Goal: Task Accomplishment & Management: Manage account settings

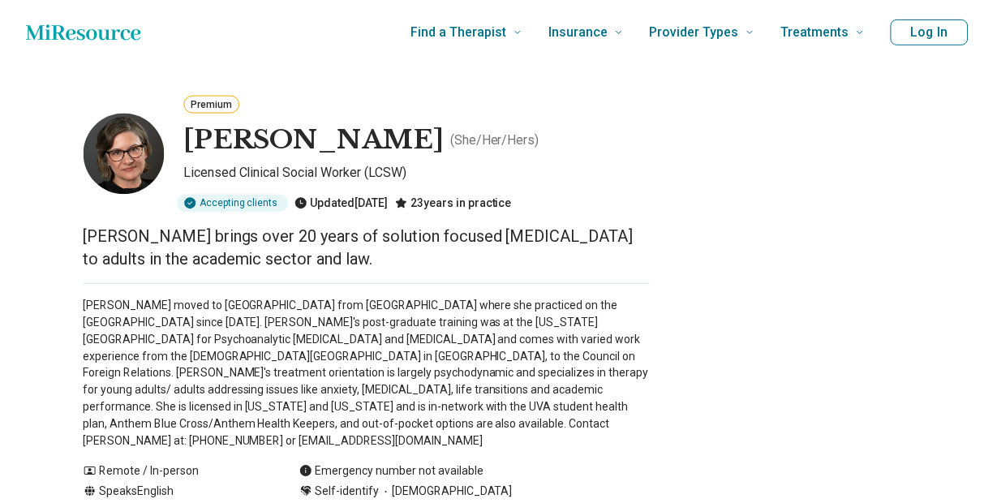
click at [971, 32] on button "Log In" at bounding box center [932, 32] width 78 height 26
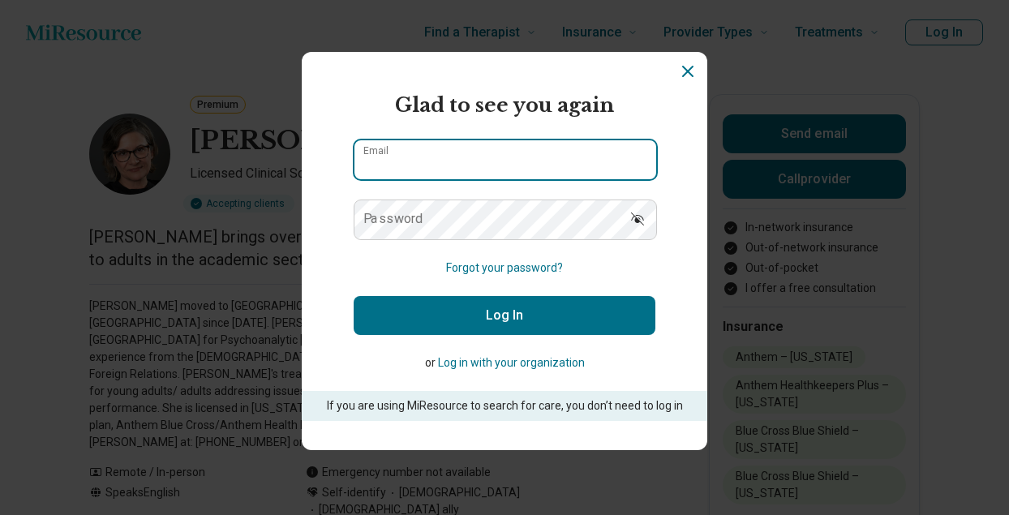
type input "**********"
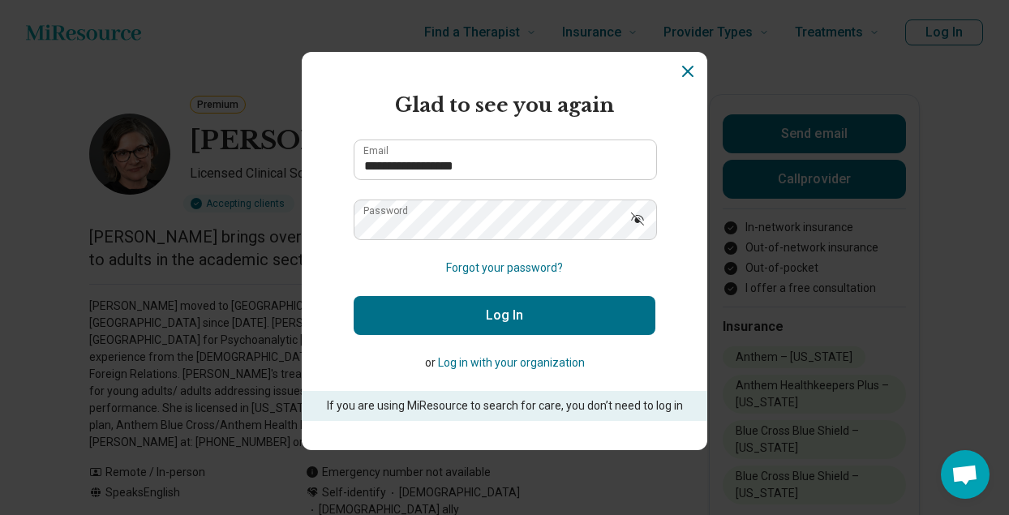
click at [493, 315] on button "Log In" at bounding box center [505, 315] width 302 height 39
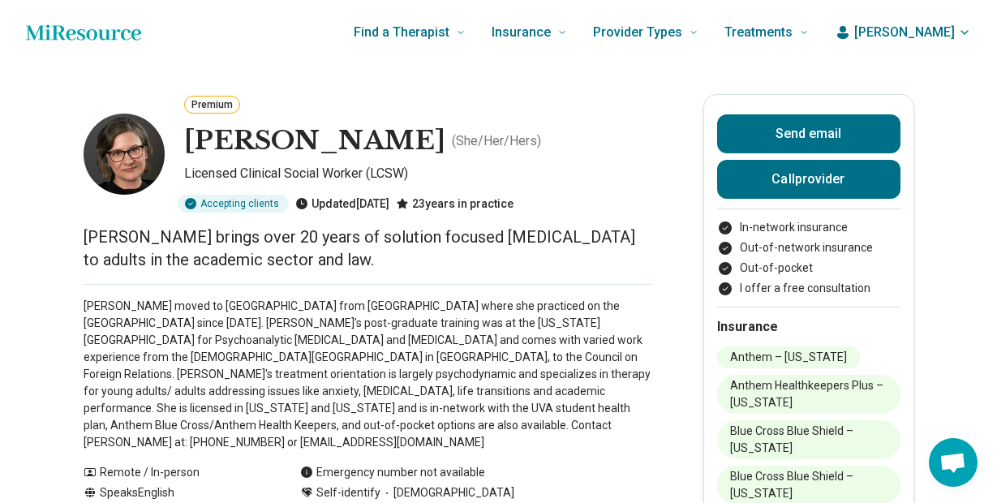
click at [949, 34] on span "[PERSON_NAME]" at bounding box center [904, 32] width 101 height 19
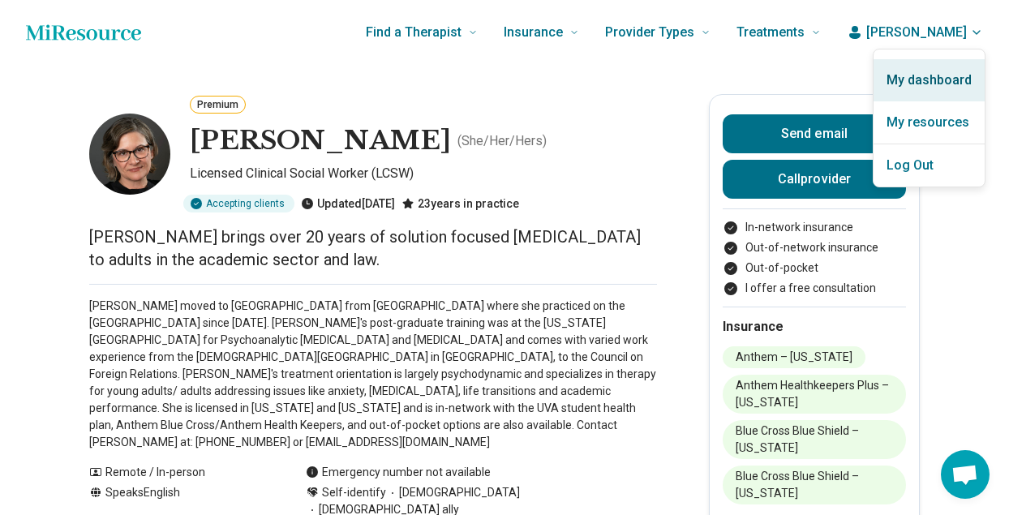
click at [939, 82] on link "My dashboard" at bounding box center [929, 80] width 111 height 42
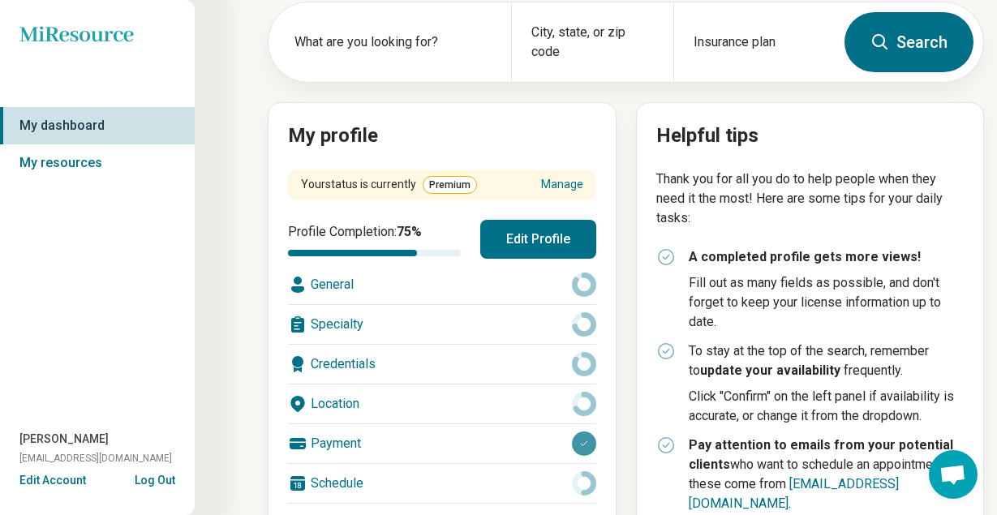
scroll to position [122, 0]
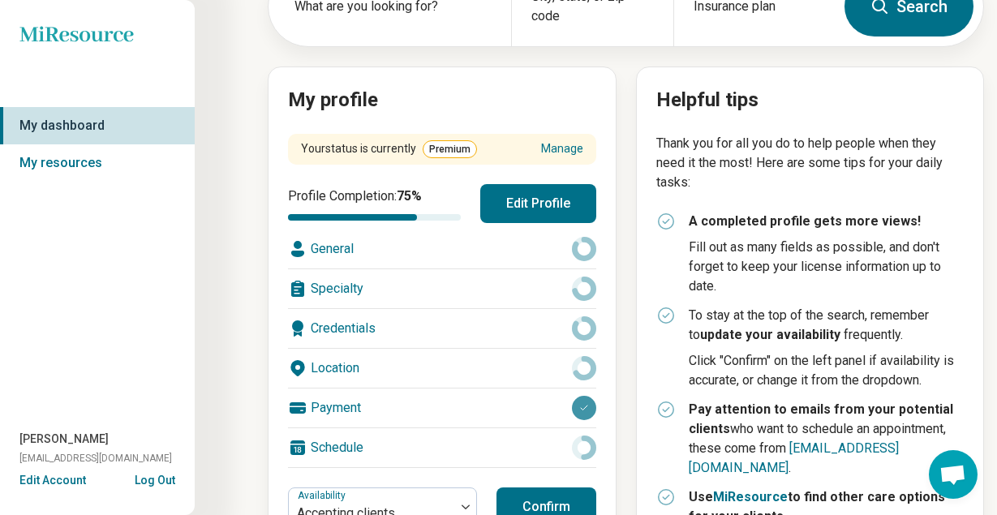
click at [488, 407] on div "Payment" at bounding box center [442, 408] width 308 height 39
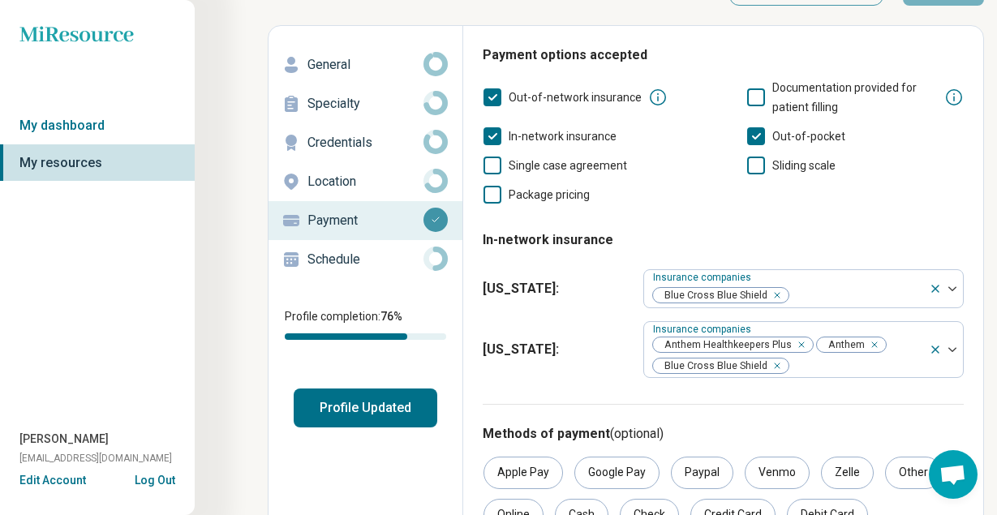
scroll to position [63, 0]
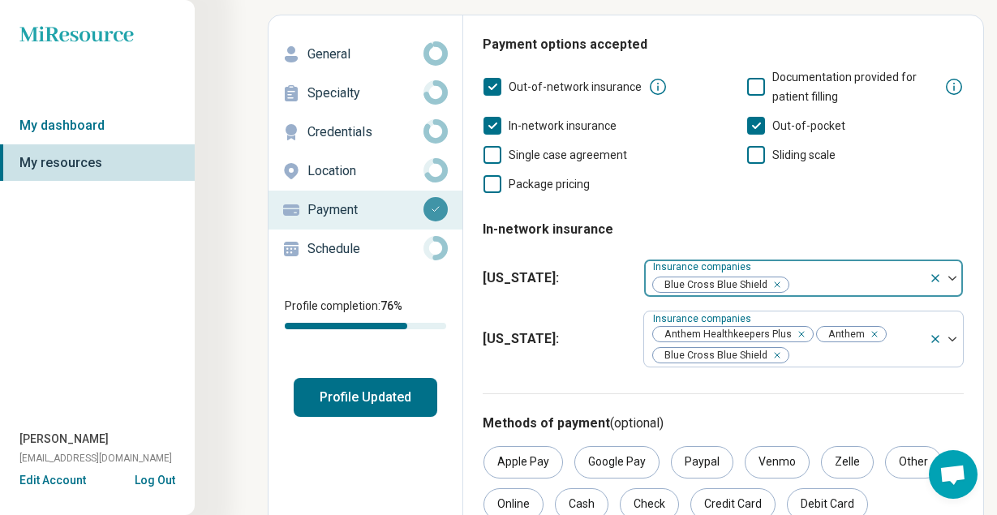
click at [952, 276] on img at bounding box center [952, 278] width 8 height 5
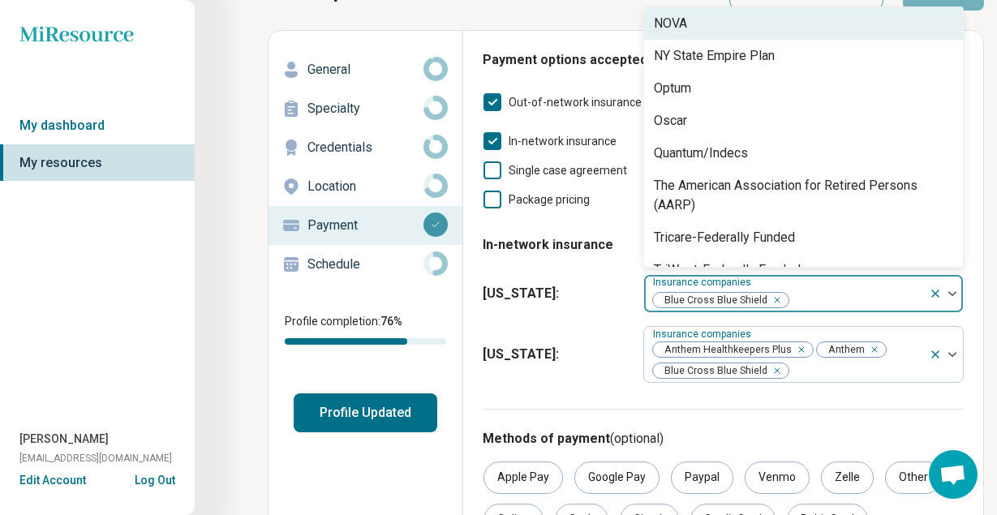
scroll to position [1064, 0]
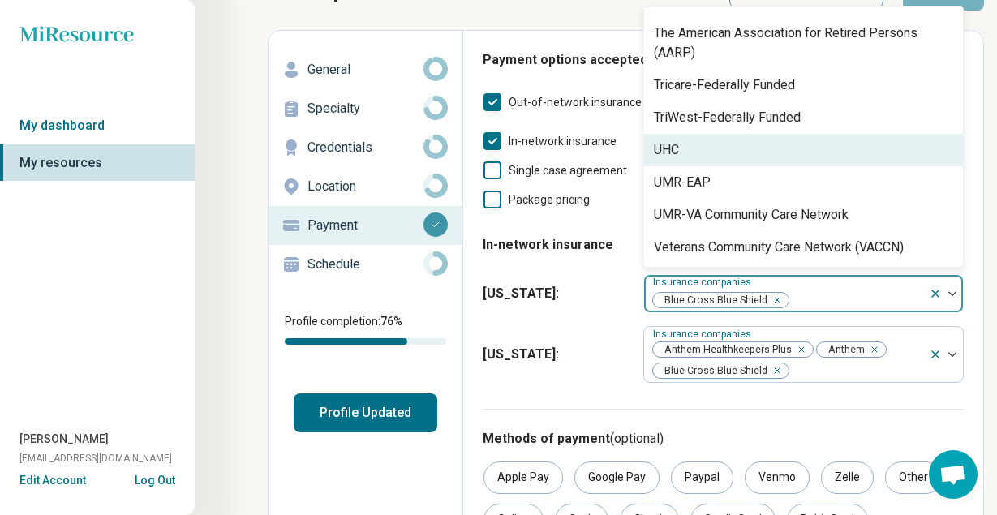
click at [843, 157] on div "UHC" at bounding box center [803, 150] width 319 height 32
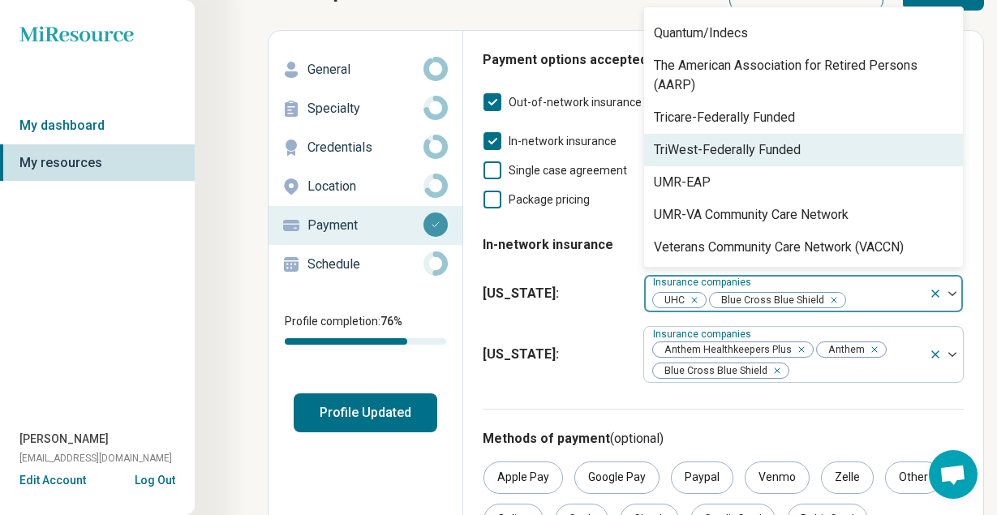
scroll to position [1032, 0]
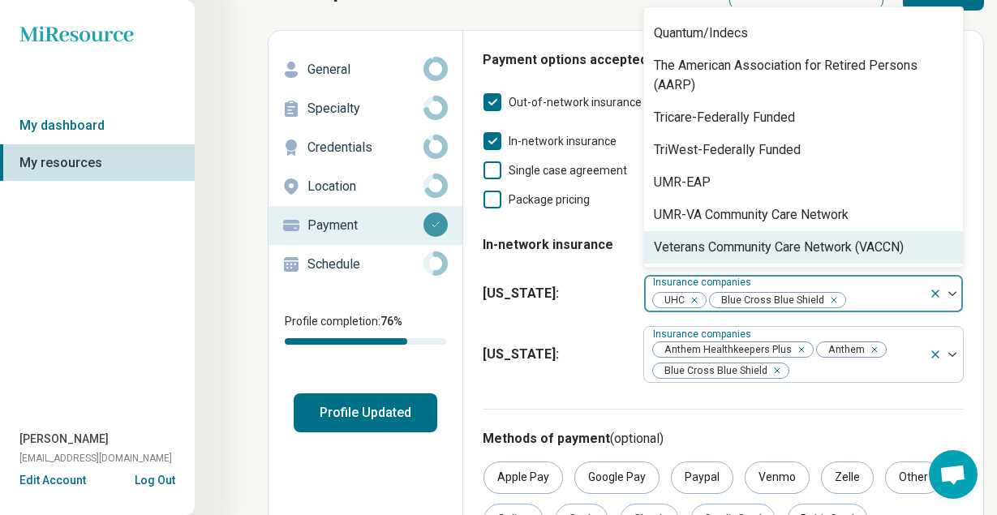
click at [696, 299] on icon "Remove [object Object]" at bounding box center [690, 299] width 11 height 11
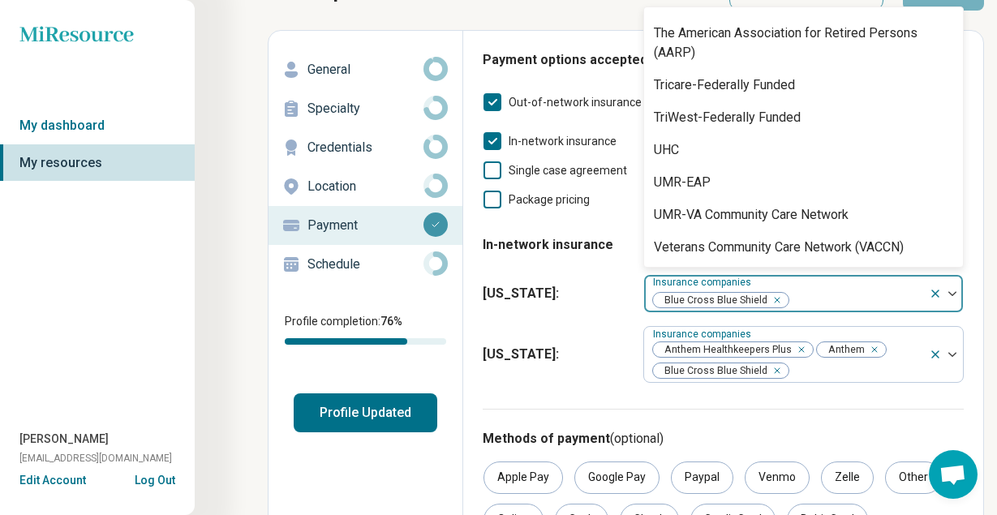
click at [952, 297] on div at bounding box center [946, 293] width 34 height 37
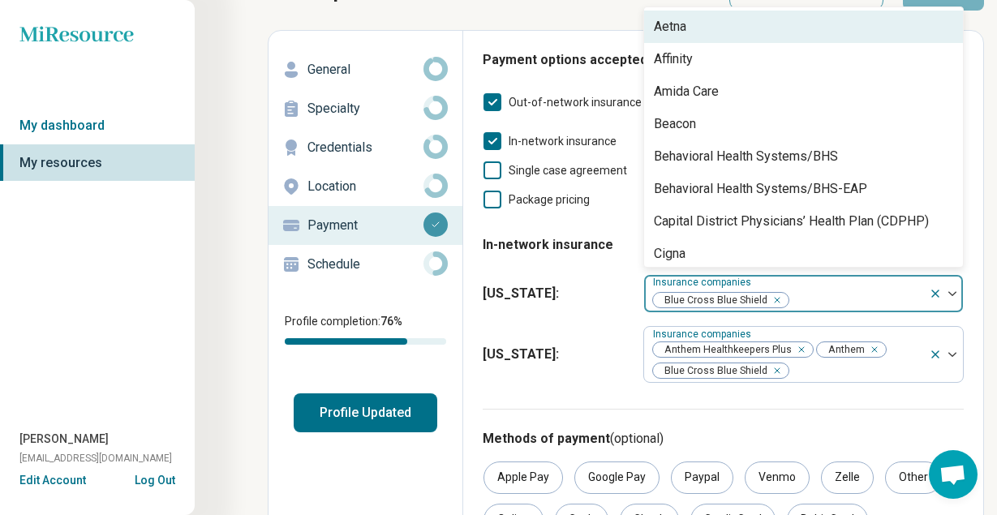
click at [948, 292] on img at bounding box center [952, 293] width 8 height 5
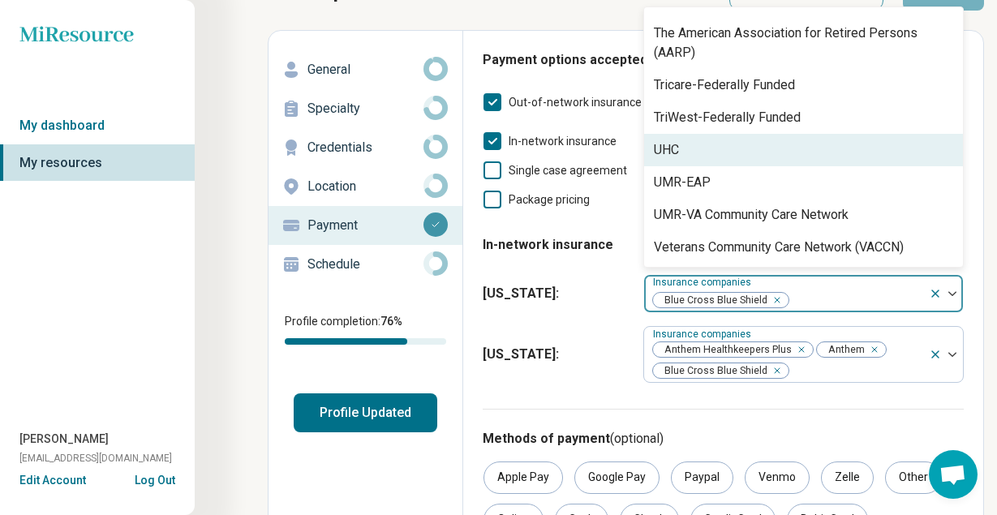
click at [806, 156] on div "UHC" at bounding box center [803, 150] width 319 height 32
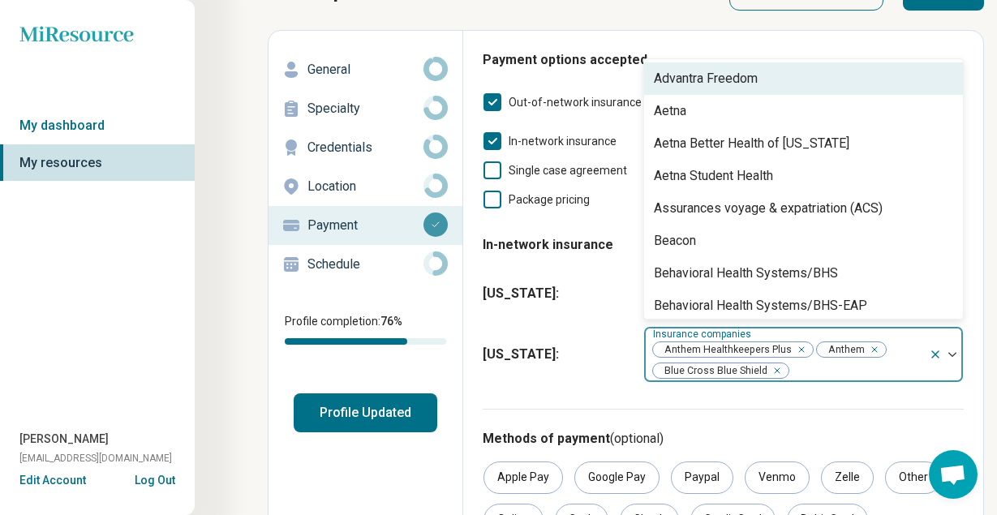
click at [849, 364] on div at bounding box center [856, 370] width 132 height 23
click at [953, 353] on img at bounding box center [952, 354] width 8 height 5
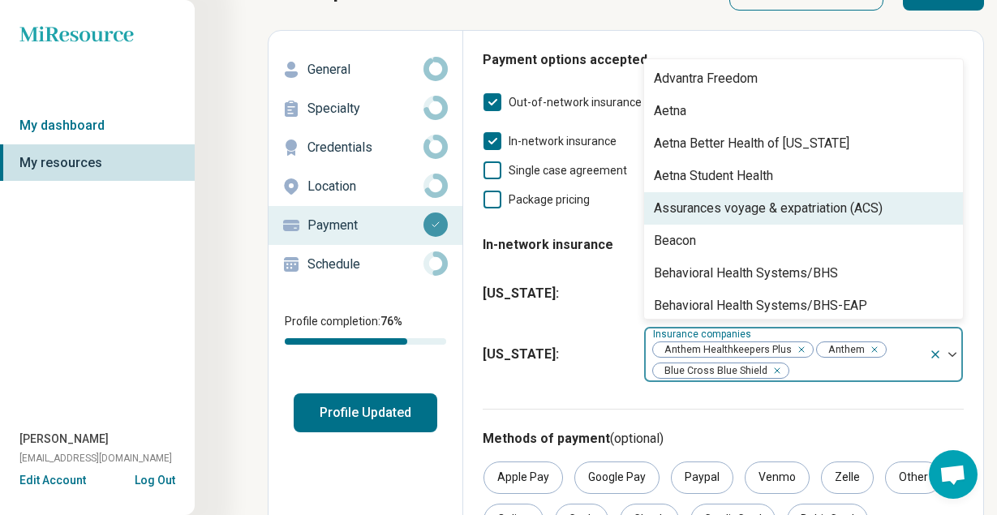
scroll to position [1142, 0]
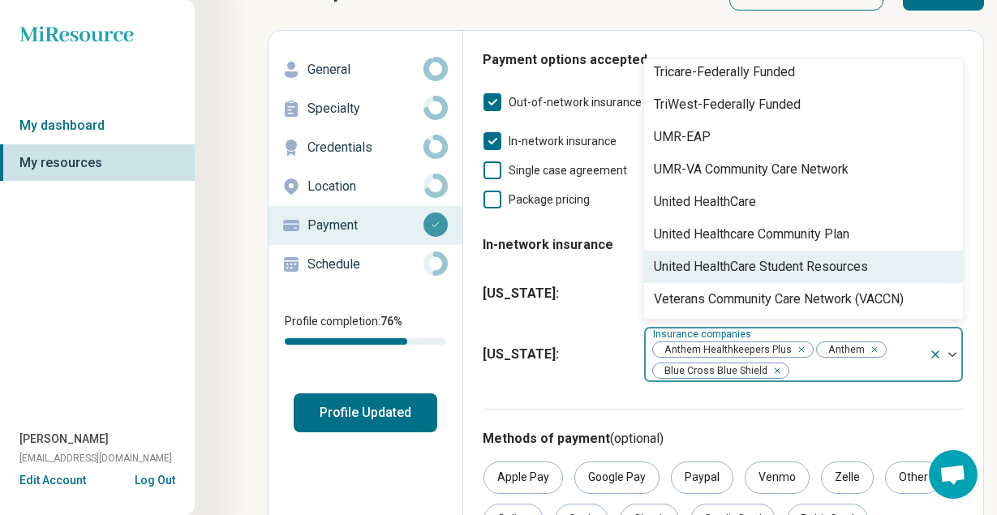
click at [845, 261] on div "United HealthCare Student Resources" at bounding box center [761, 266] width 214 height 19
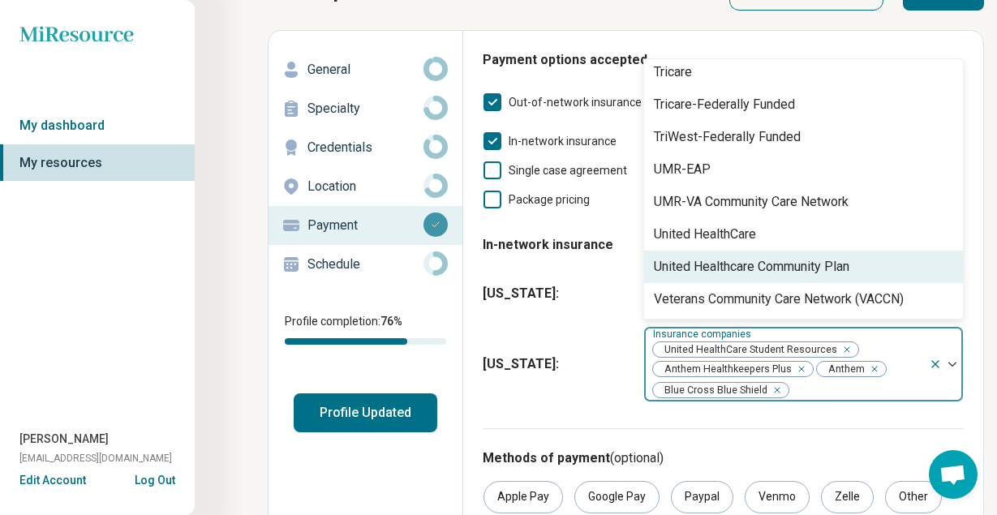
scroll to position [1110, 0]
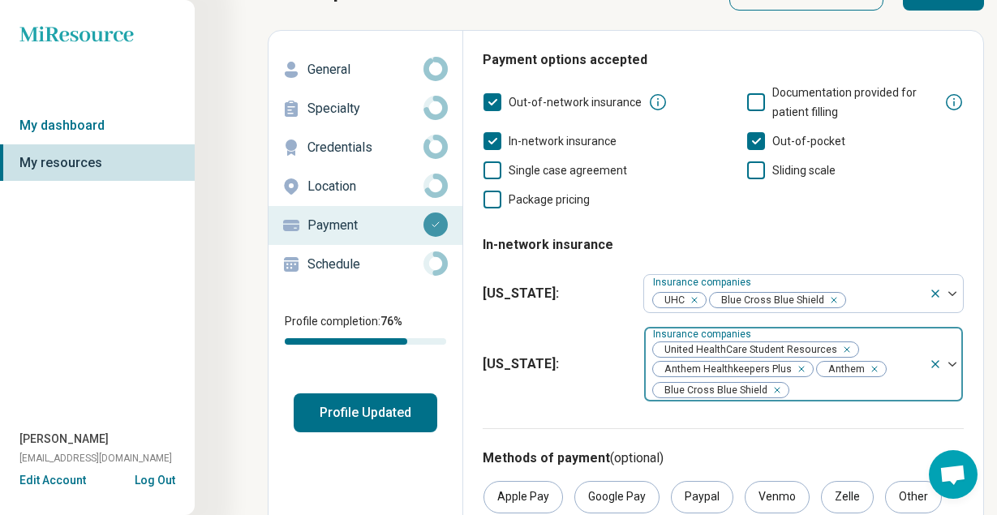
click at [948, 364] on img at bounding box center [952, 364] width 8 height 5
click at [949, 364] on img at bounding box center [952, 364] width 8 height 5
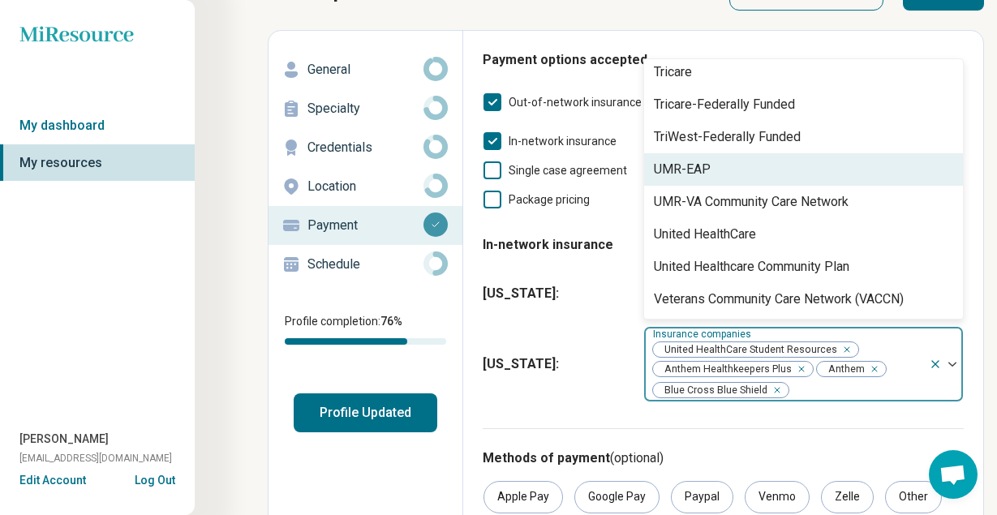
scroll to position [1100, 0]
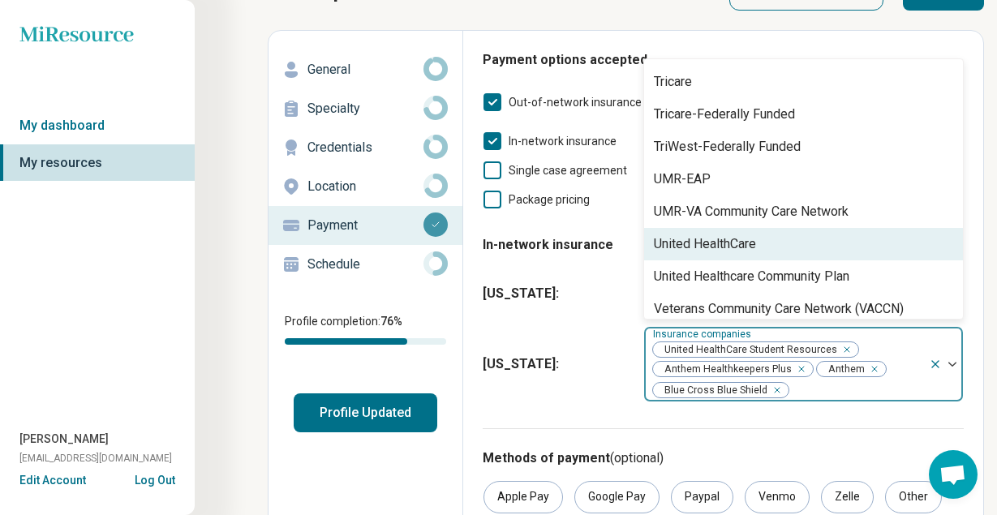
click at [802, 239] on div "United HealthCare" at bounding box center [803, 244] width 319 height 32
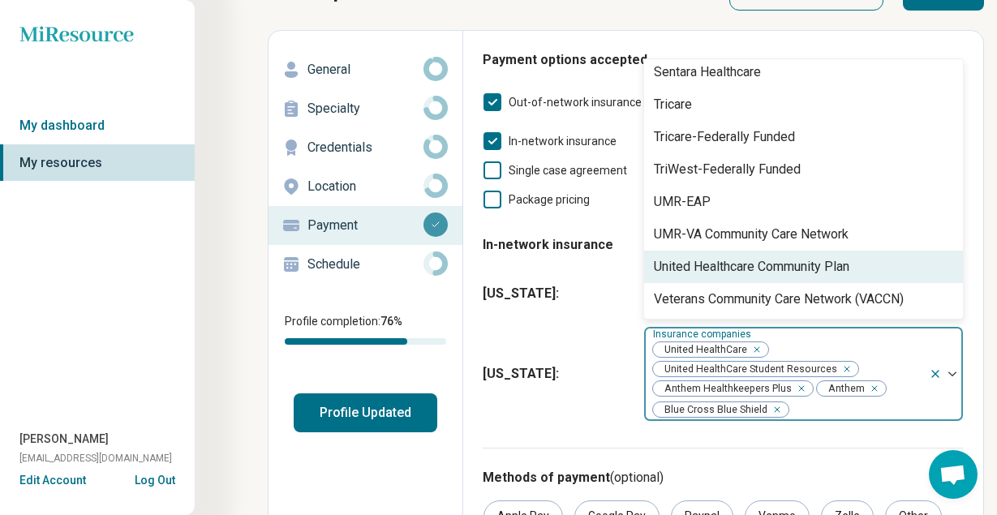
scroll to position [259, 0]
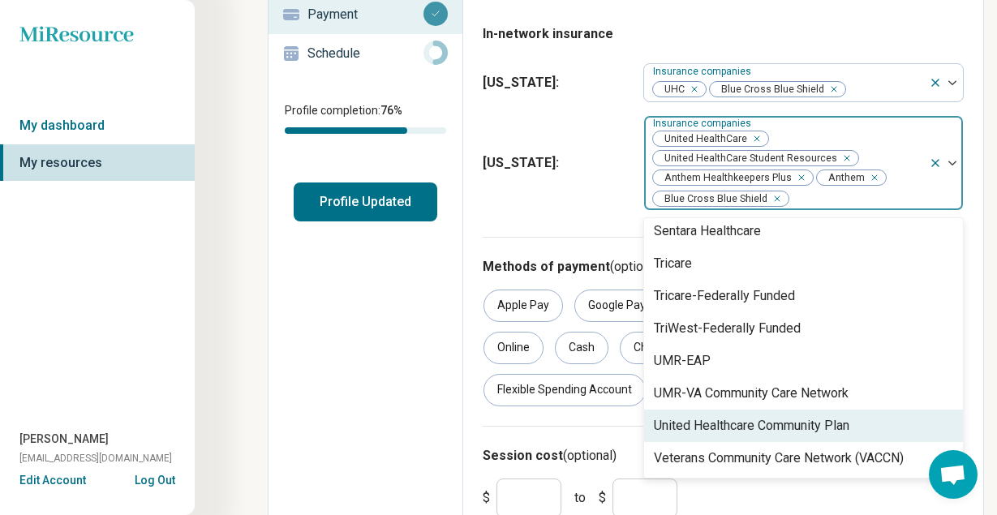
click at [358, 340] on div "Edit profile General Specialty Credentials Location Payment Schedule Profile co…" at bounding box center [366, 198] width 195 height 756
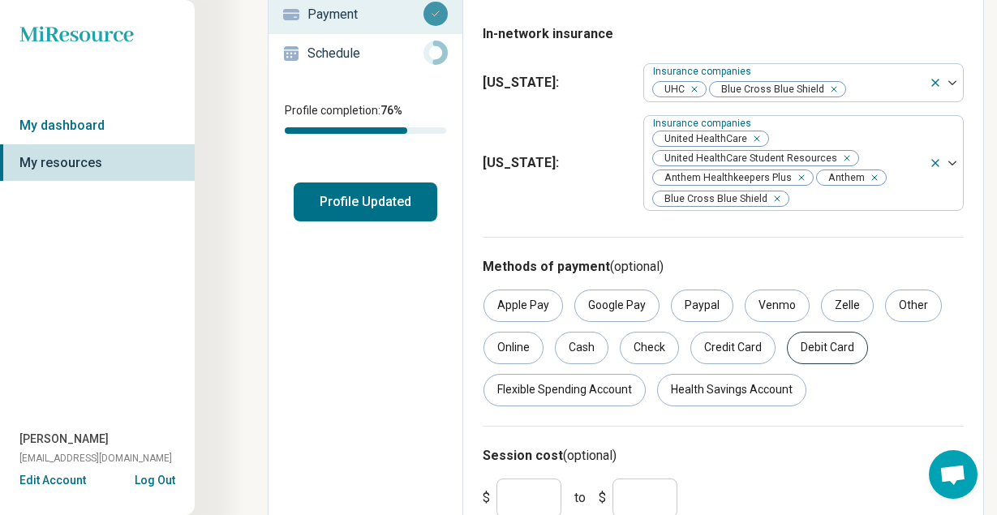
click at [832, 355] on div "Debit Card" at bounding box center [827, 348] width 81 height 32
click at [824, 344] on div "Debit Card" at bounding box center [827, 348] width 81 height 32
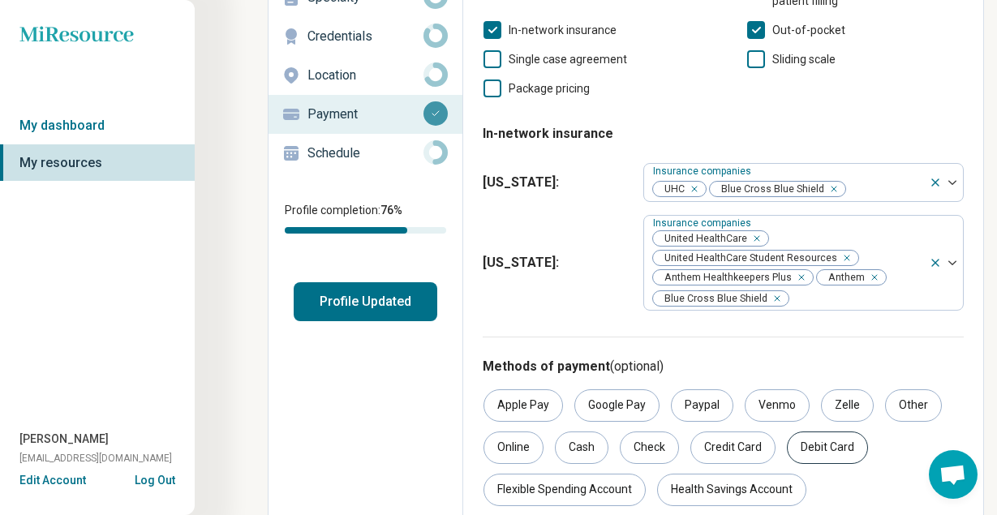
scroll to position [0, 0]
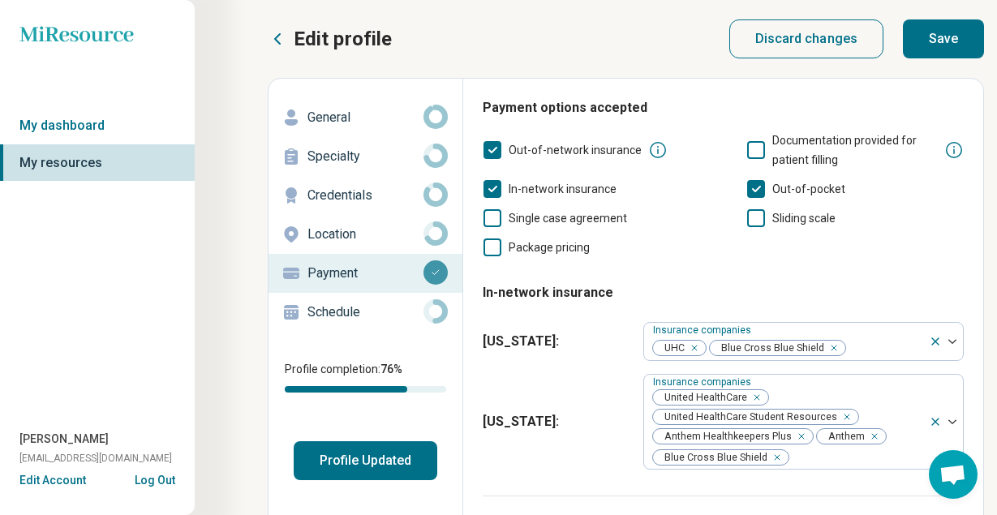
click at [420, 308] on p "Schedule" at bounding box center [365, 312] width 116 height 19
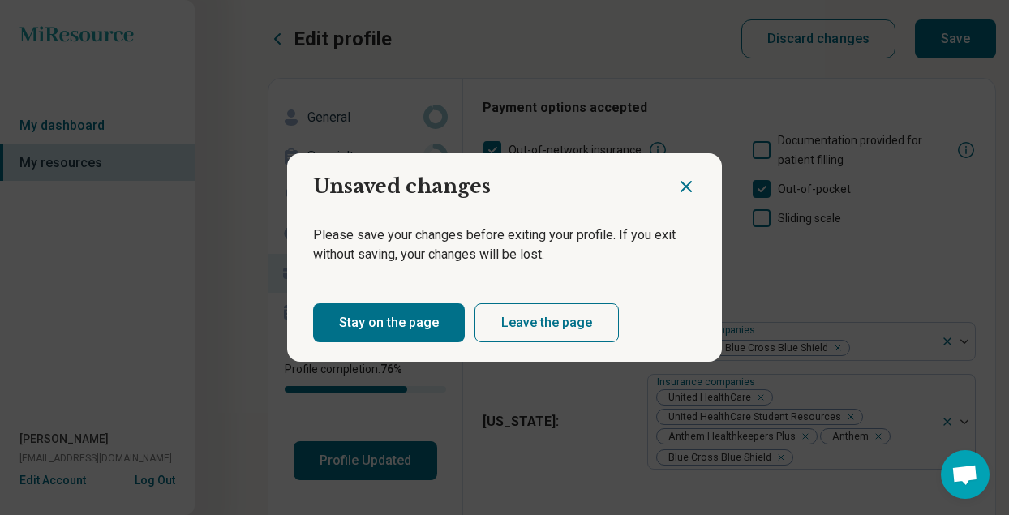
click at [416, 321] on button "Stay on the page" at bounding box center [389, 322] width 152 height 39
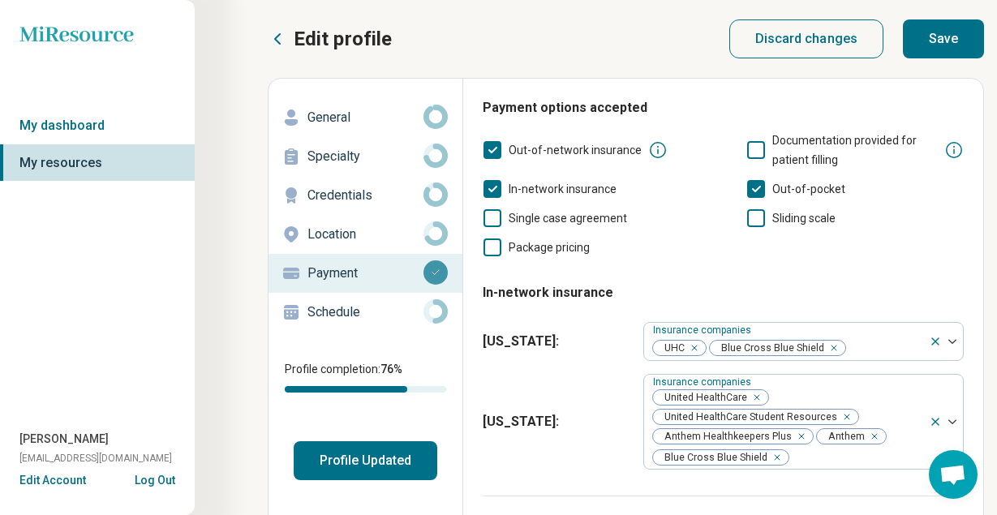
click at [963, 33] on button "Save" at bounding box center [943, 38] width 81 height 39
click at [357, 319] on p "Schedule" at bounding box center [365, 312] width 116 height 19
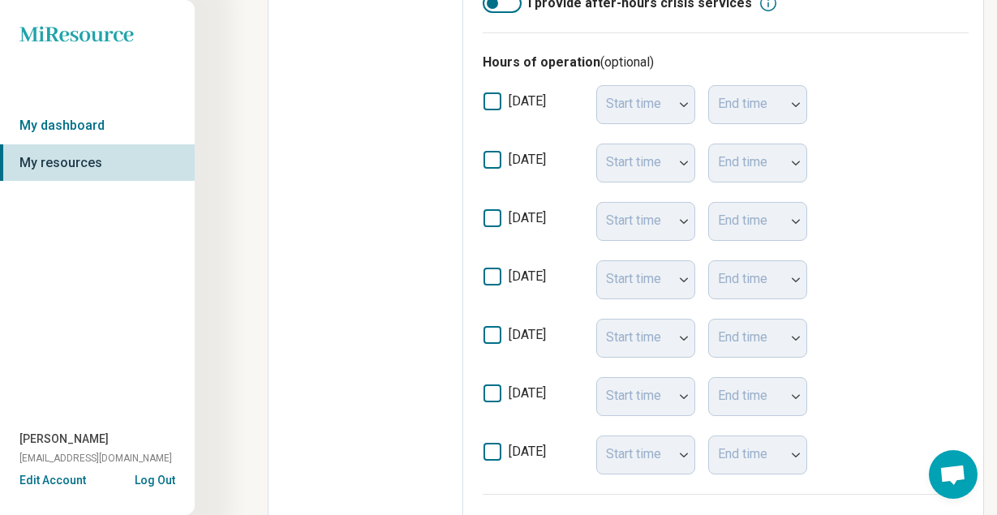
scroll to position [496, 0]
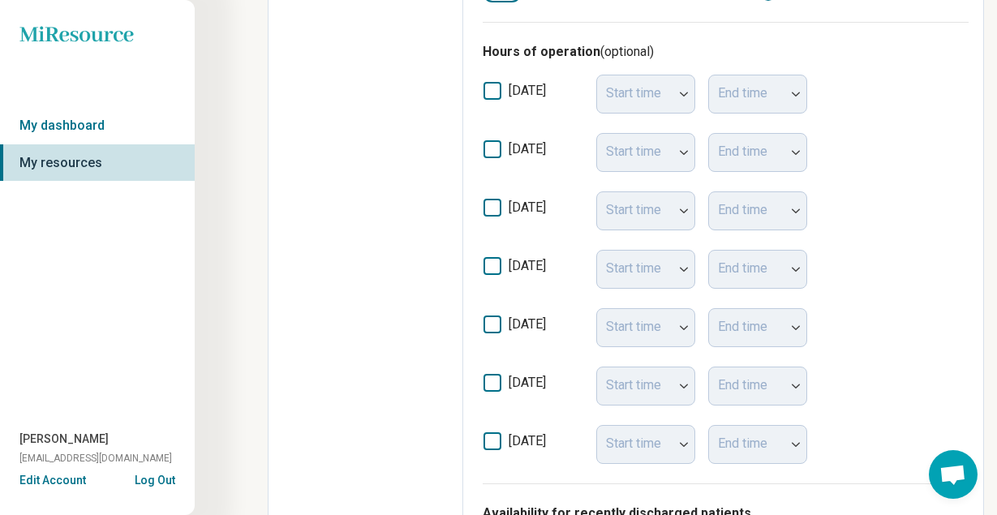
click at [494, 150] on icon at bounding box center [493, 149] width 18 height 18
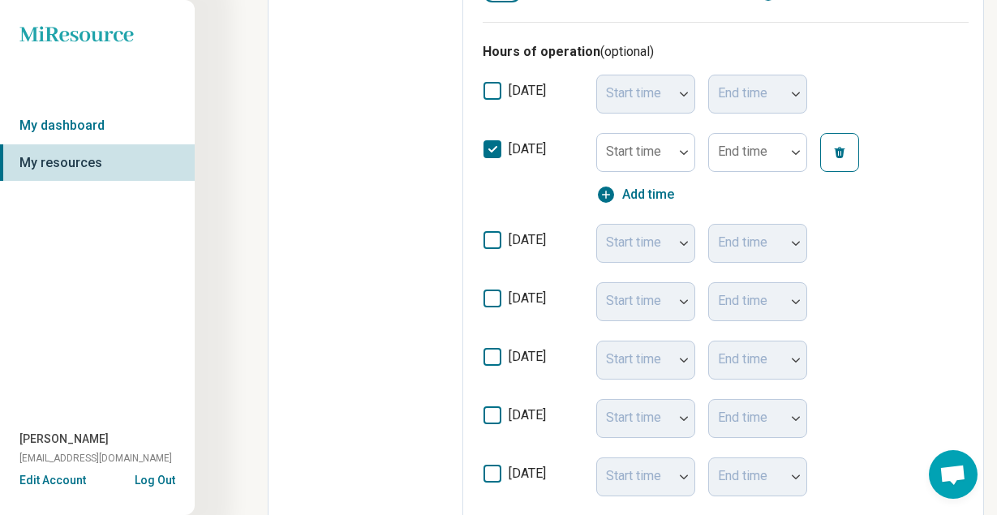
click at [493, 235] on icon at bounding box center [493, 240] width 18 height 18
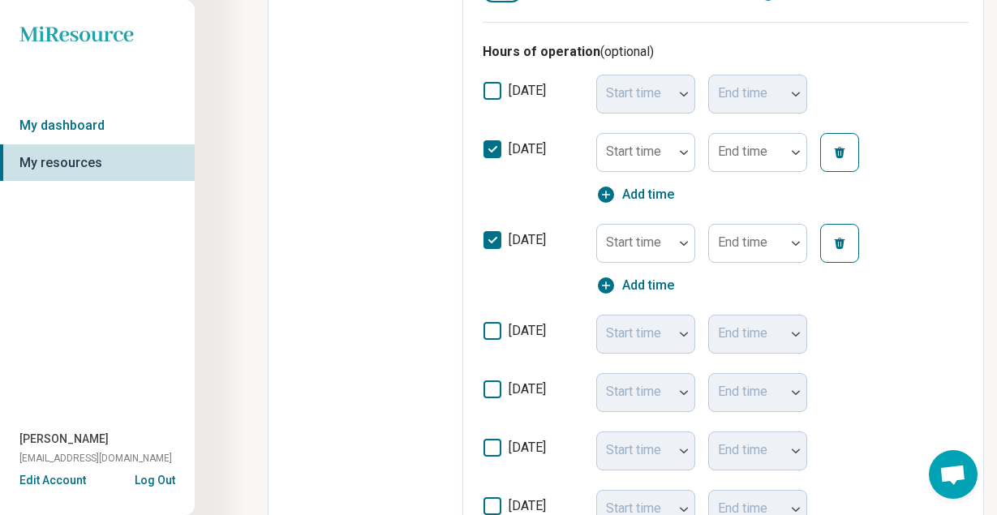
click at [488, 334] on icon at bounding box center [493, 331] width 18 height 18
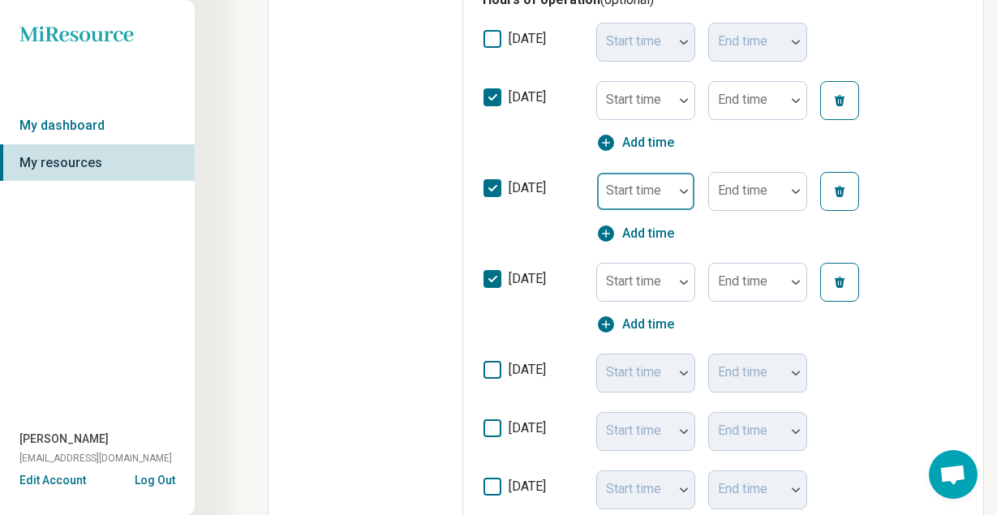
scroll to position [569, 0]
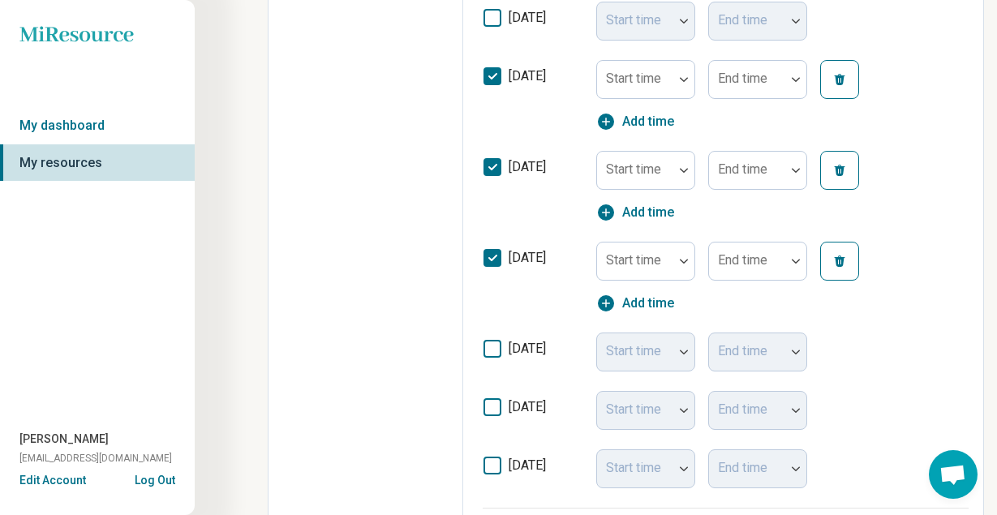
click at [495, 251] on icon at bounding box center [493, 258] width 18 height 18
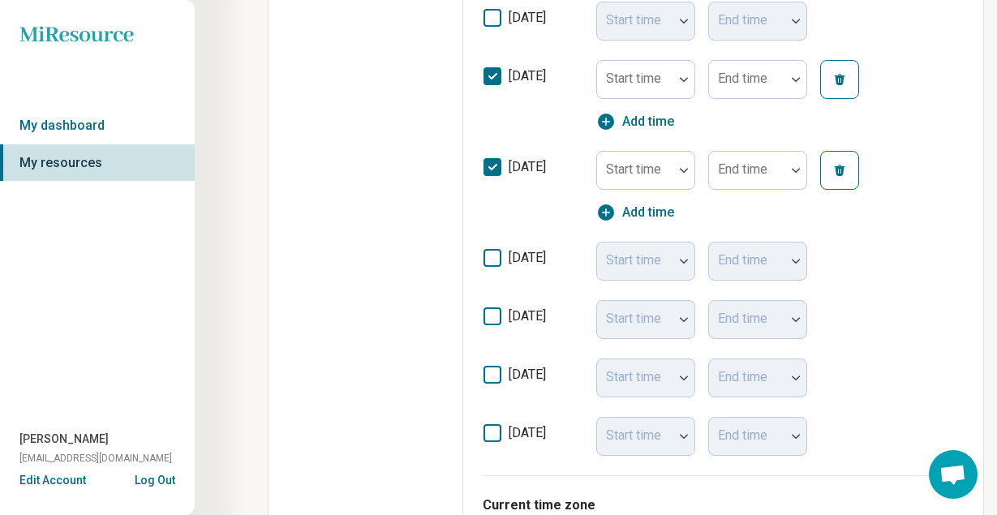
click at [495, 160] on icon at bounding box center [493, 167] width 18 height 18
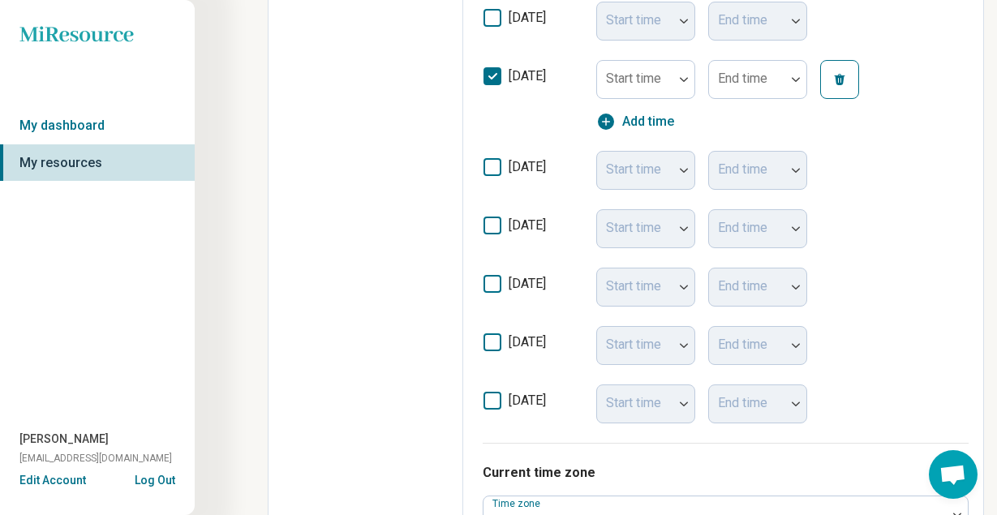
click at [496, 71] on icon at bounding box center [493, 76] width 18 height 18
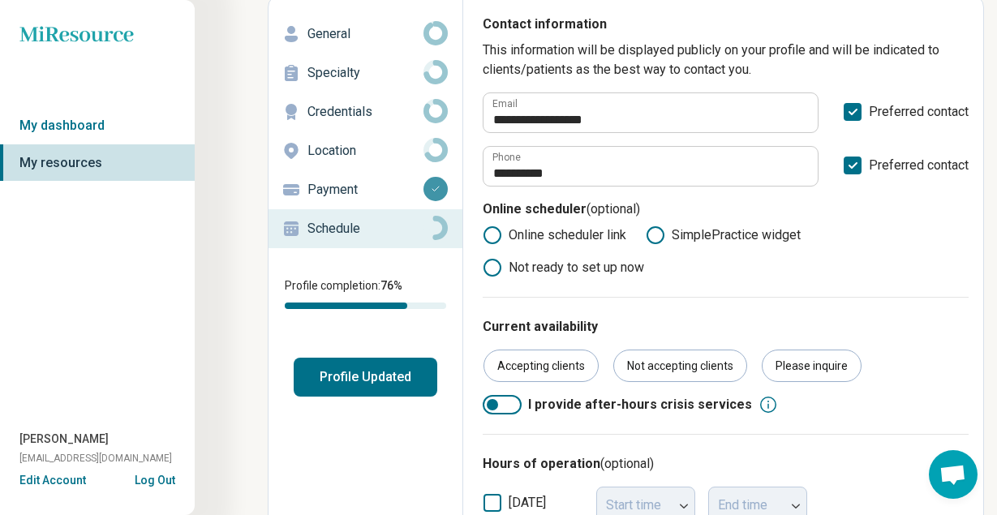
scroll to position [0, 0]
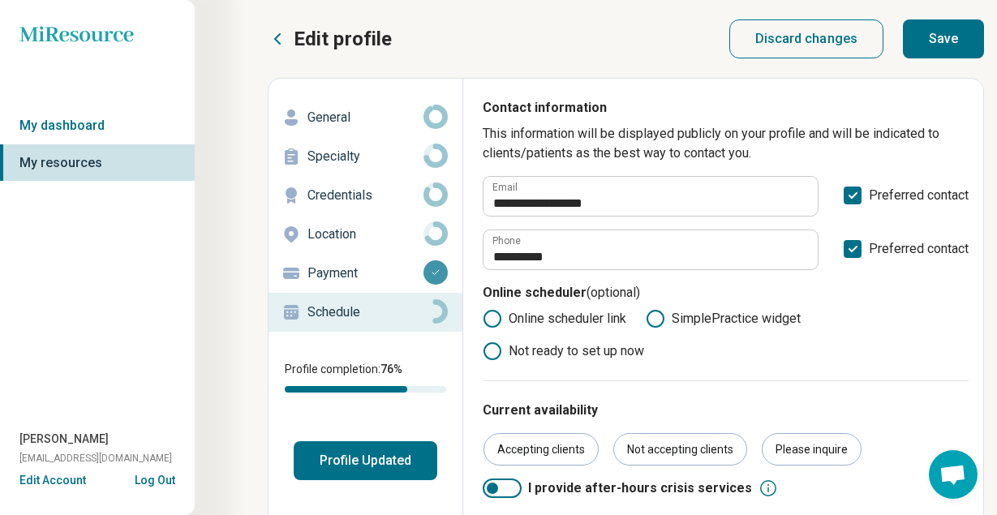
click at [395, 233] on p "Location" at bounding box center [365, 234] width 116 height 19
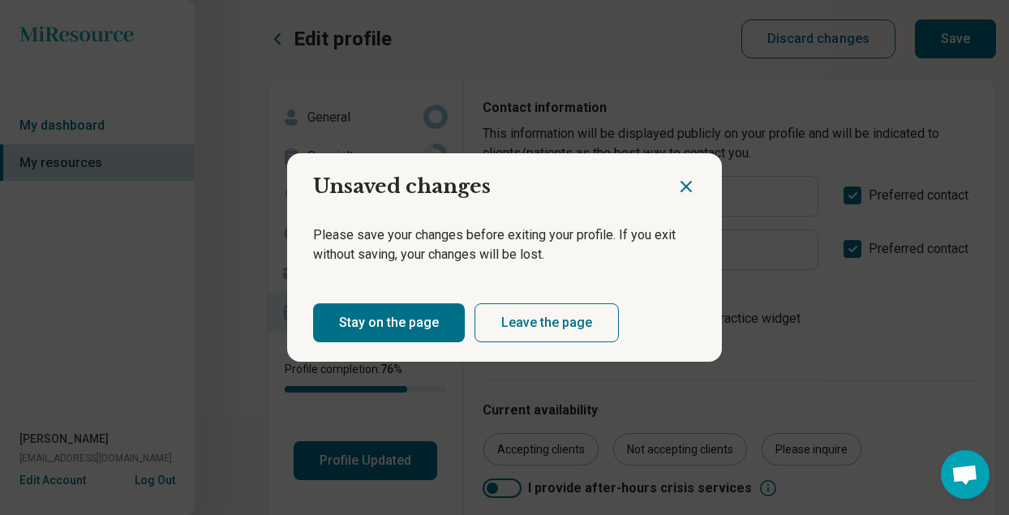
click at [398, 324] on button "Stay on the page" at bounding box center [389, 322] width 152 height 39
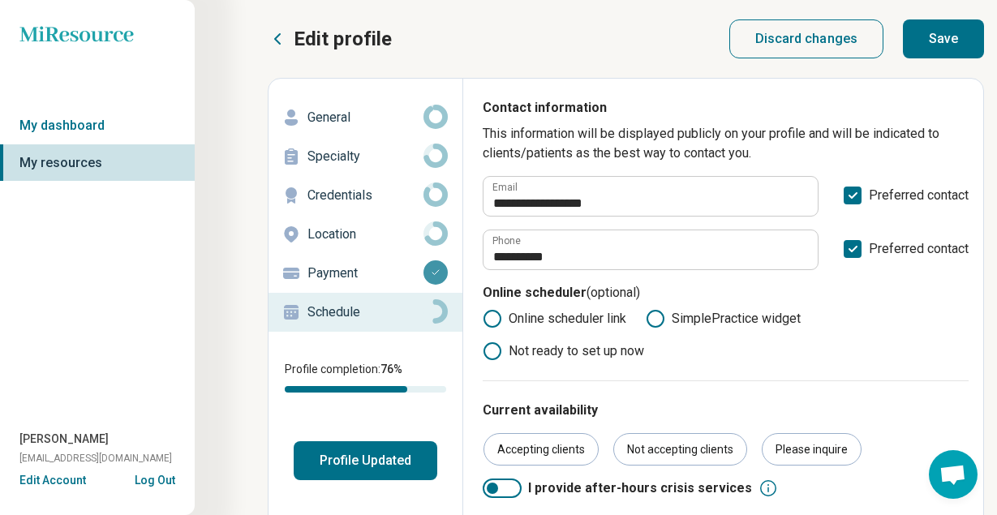
click at [363, 199] on p "Credentials" at bounding box center [365, 195] width 116 height 19
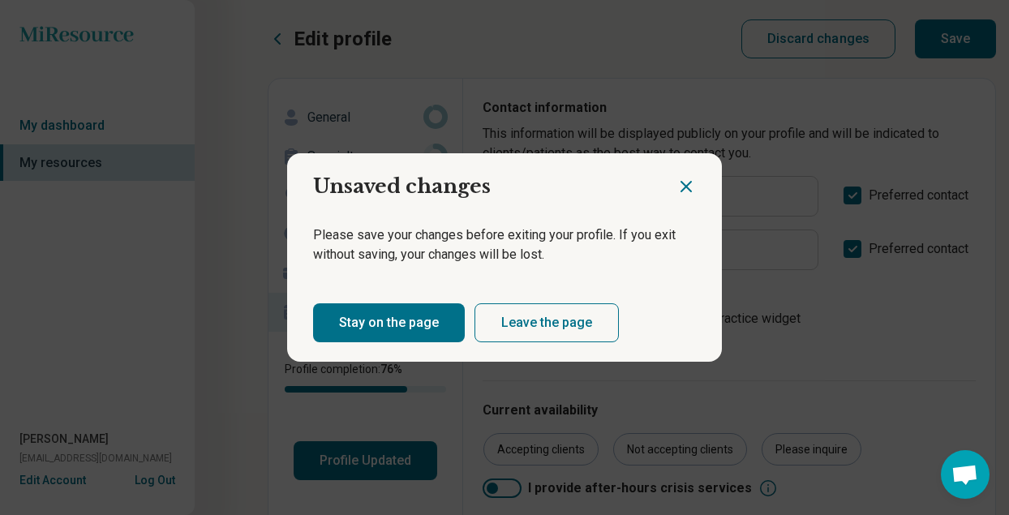
click at [404, 320] on button "Stay on the page" at bounding box center [389, 322] width 152 height 39
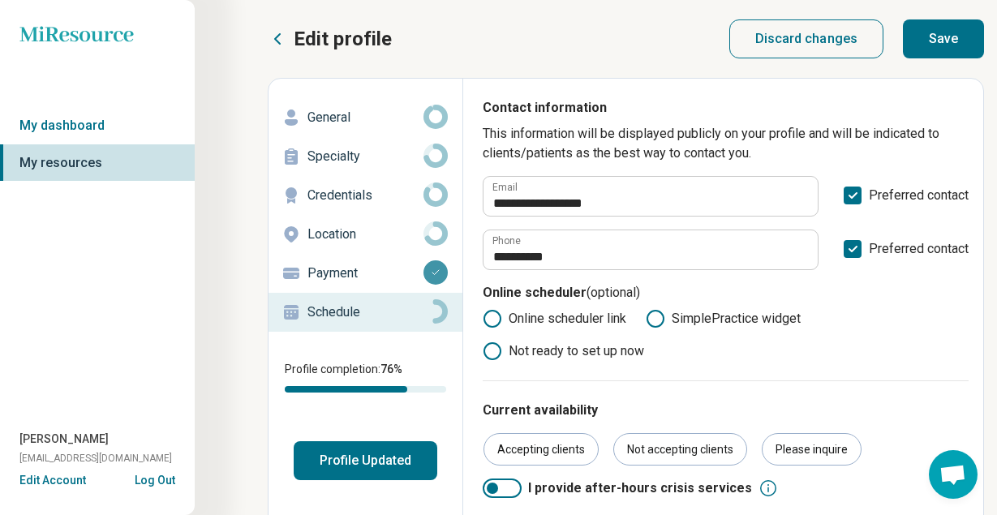
click at [938, 41] on button "Save" at bounding box center [943, 38] width 81 height 39
click at [376, 200] on p "Credentials" at bounding box center [365, 195] width 116 height 19
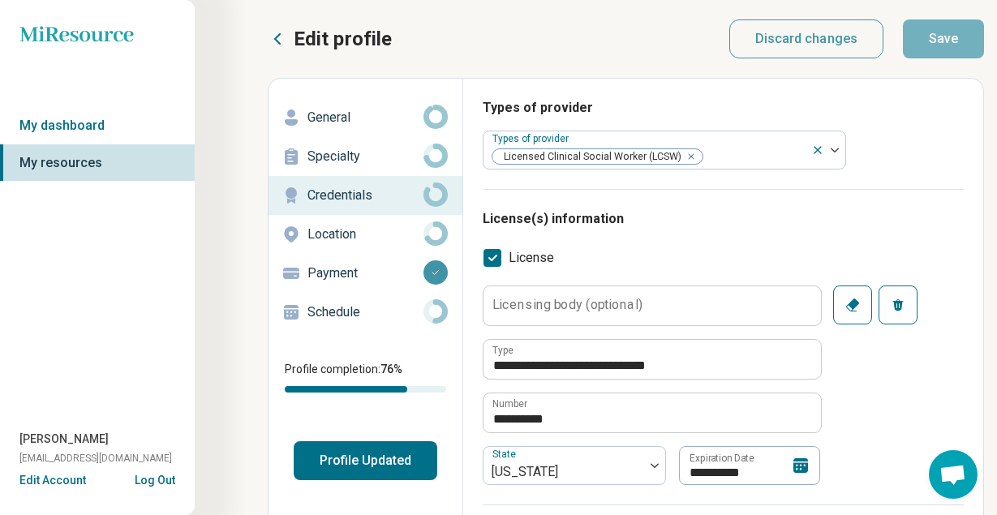
click at [368, 464] on button "Profile Updated" at bounding box center [366, 460] width 144 height 39
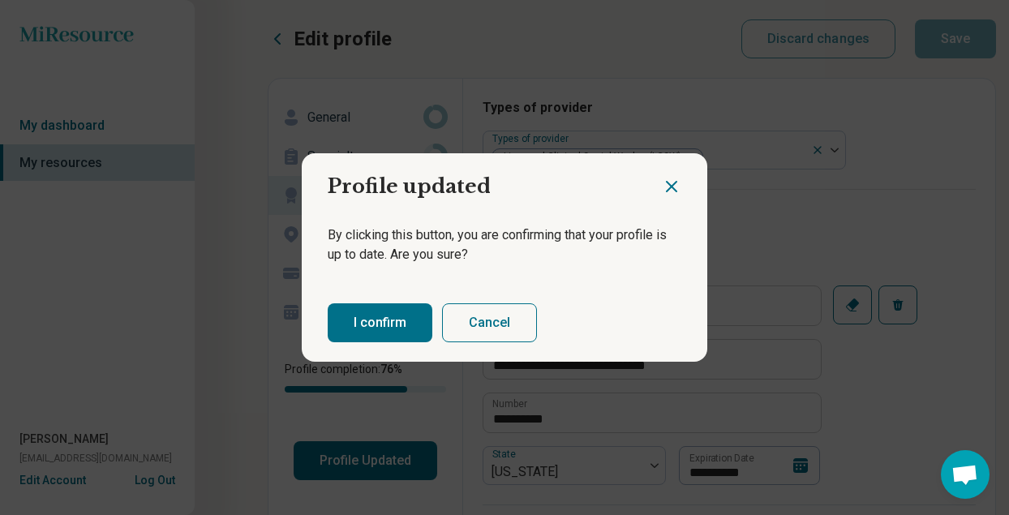
click at [382, 326] on button "I confirm" at bounding box center [380, 322] width 105 height 39
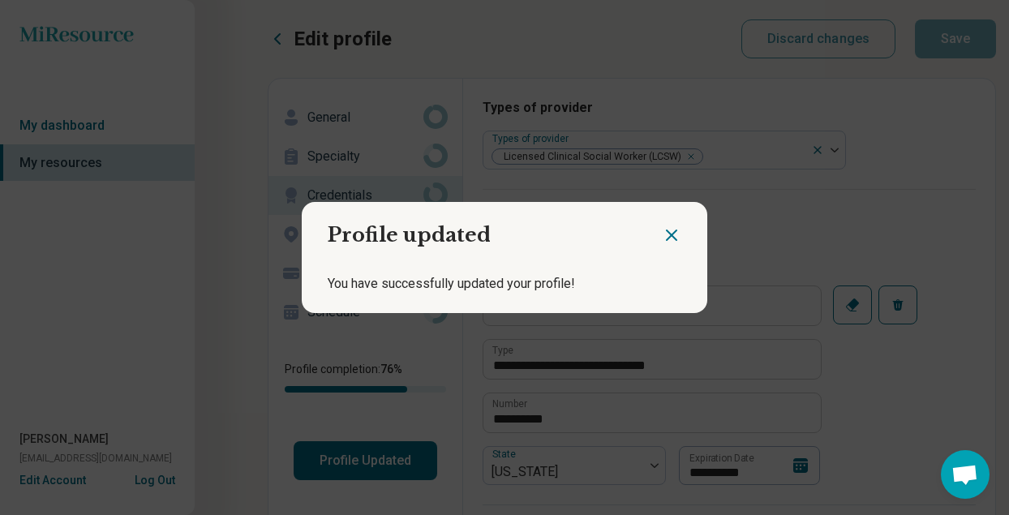
click at [667, 236] on icon "Close dialog" at bounding box center [672, 235] width 10 height 10
